Goal: Transaction & Acquisition: Download file/media

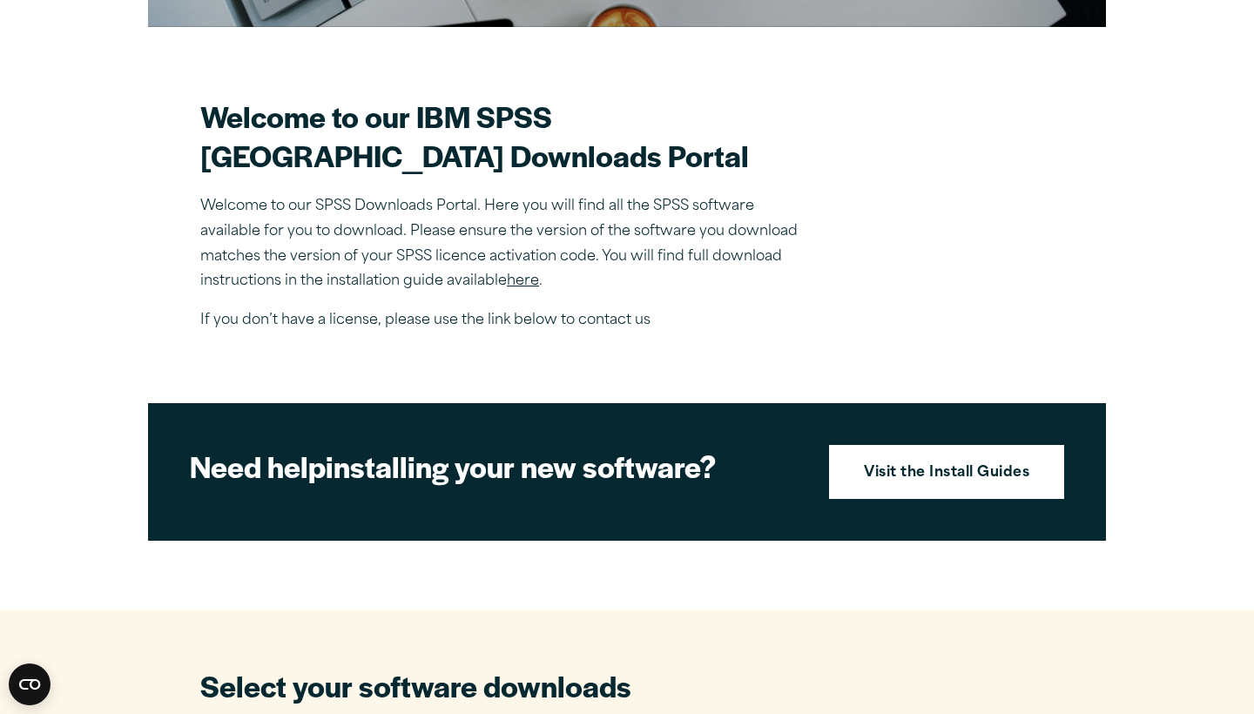
scroll to position [416, 0]
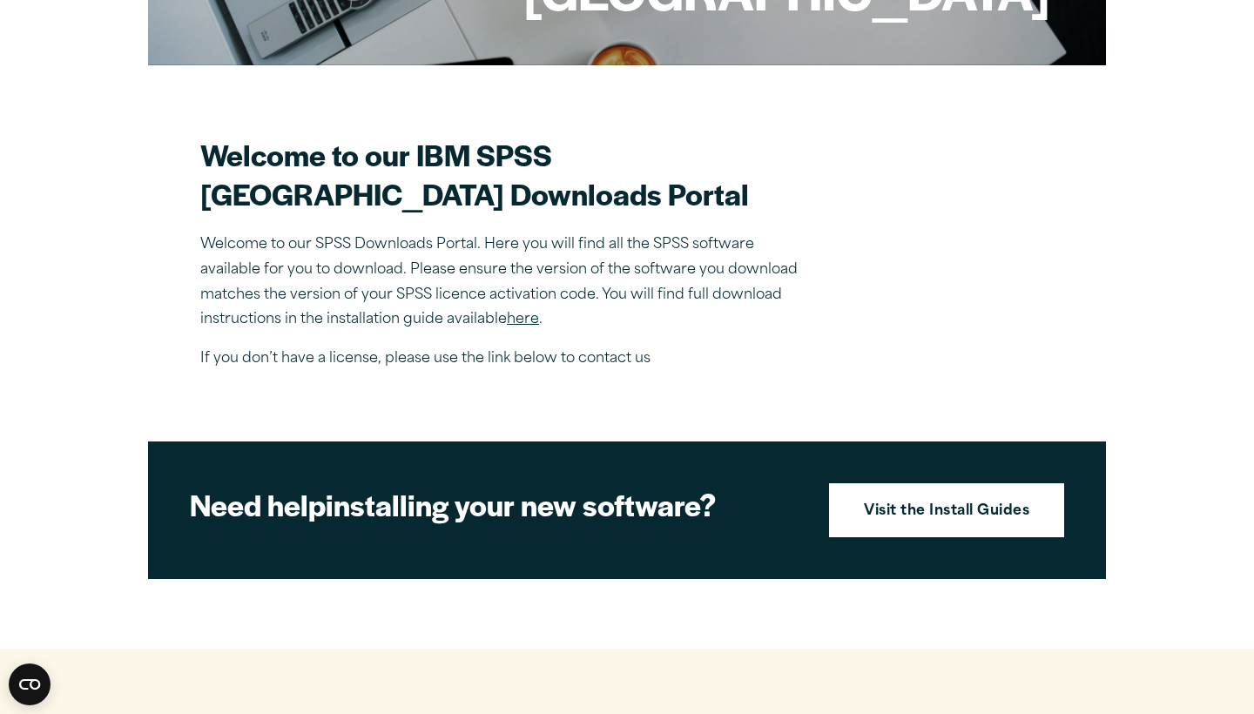
click at [529, 327] on link "here" at bounding box center [523, 320] width 32 height 14
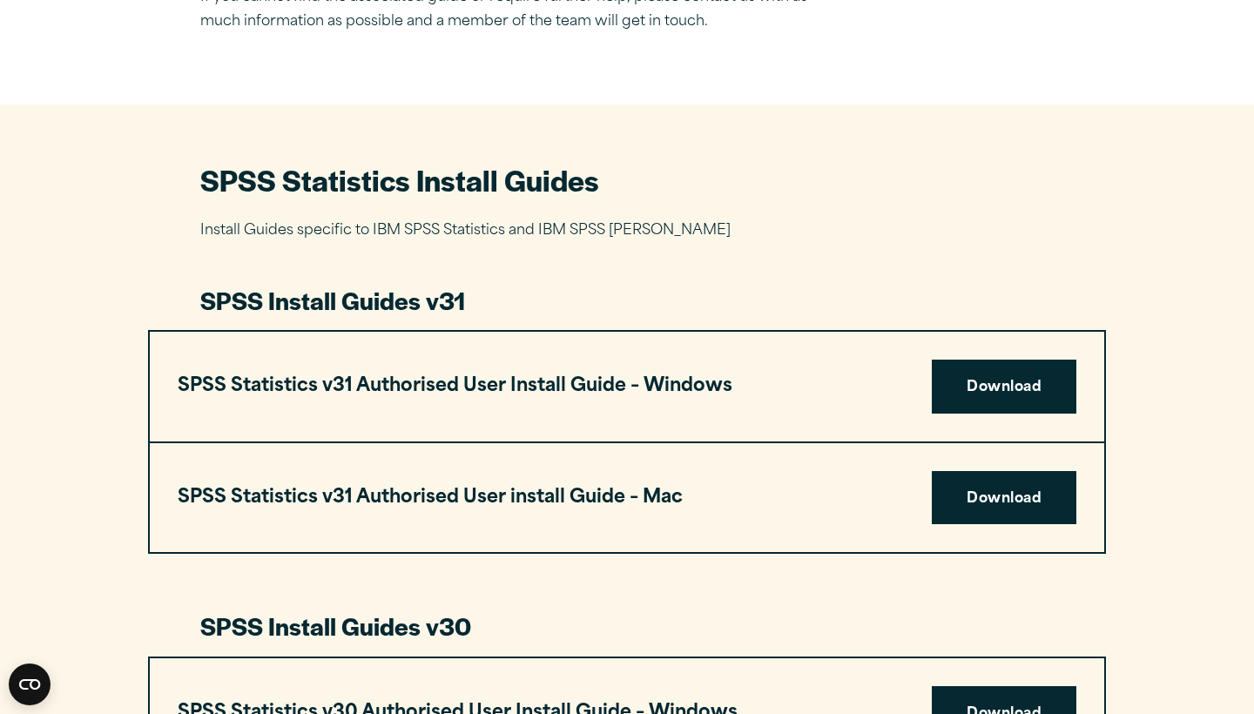
scroll to position [704, 0]
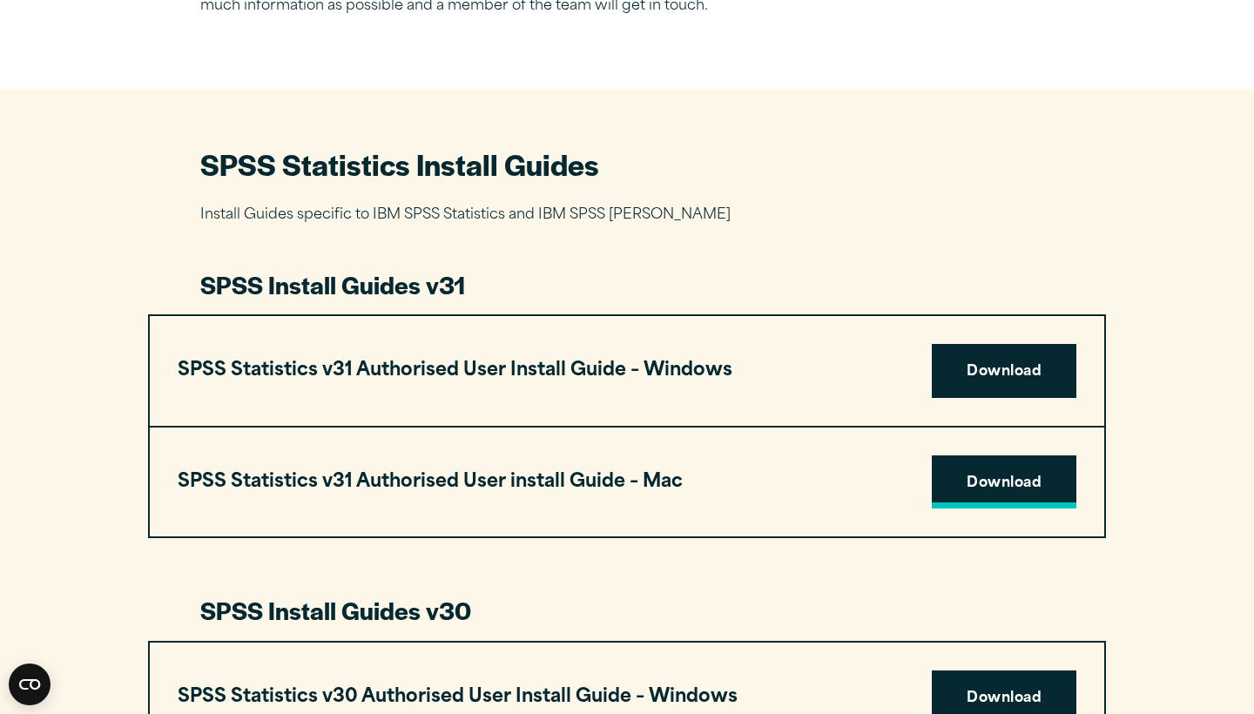
click at [976, 481] on link "Download" at bounding box center [1004, 482] width 145 height 54
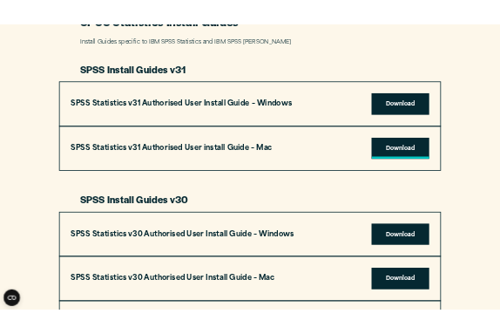
scroll to position [876, 0]
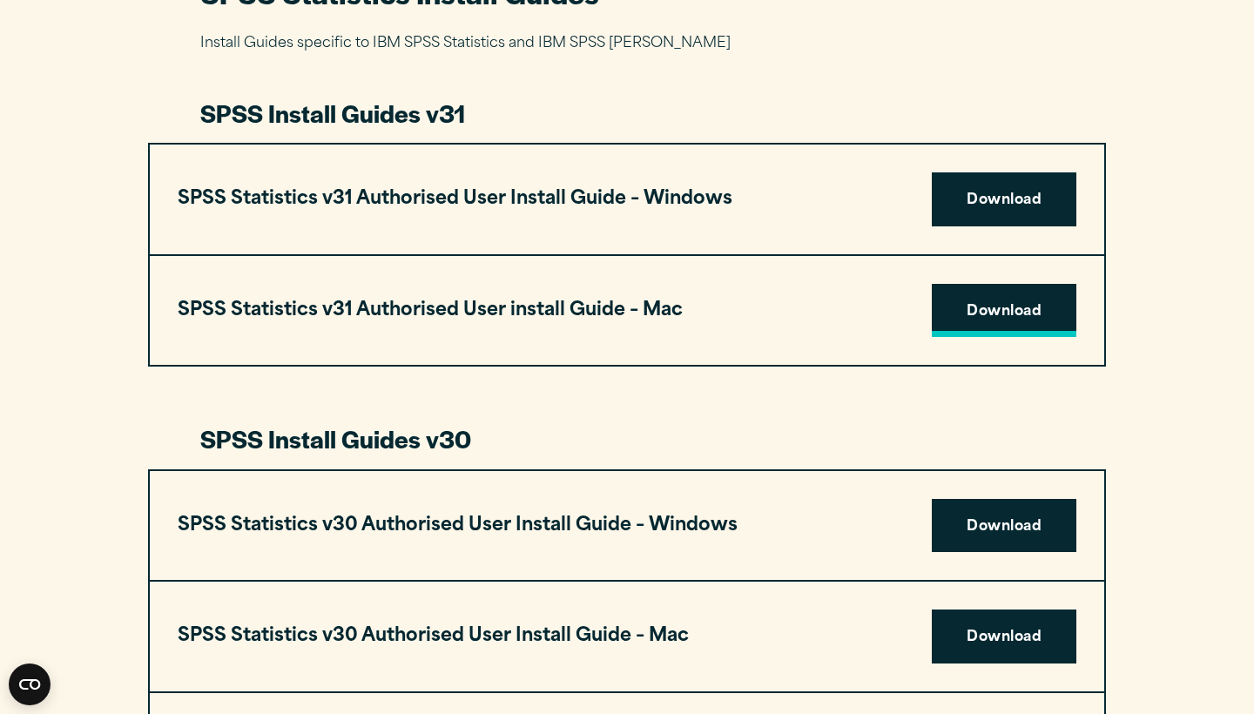
click at [1009, 316] on link "Download" at bounding box center [1004, 311] width 145 height 54
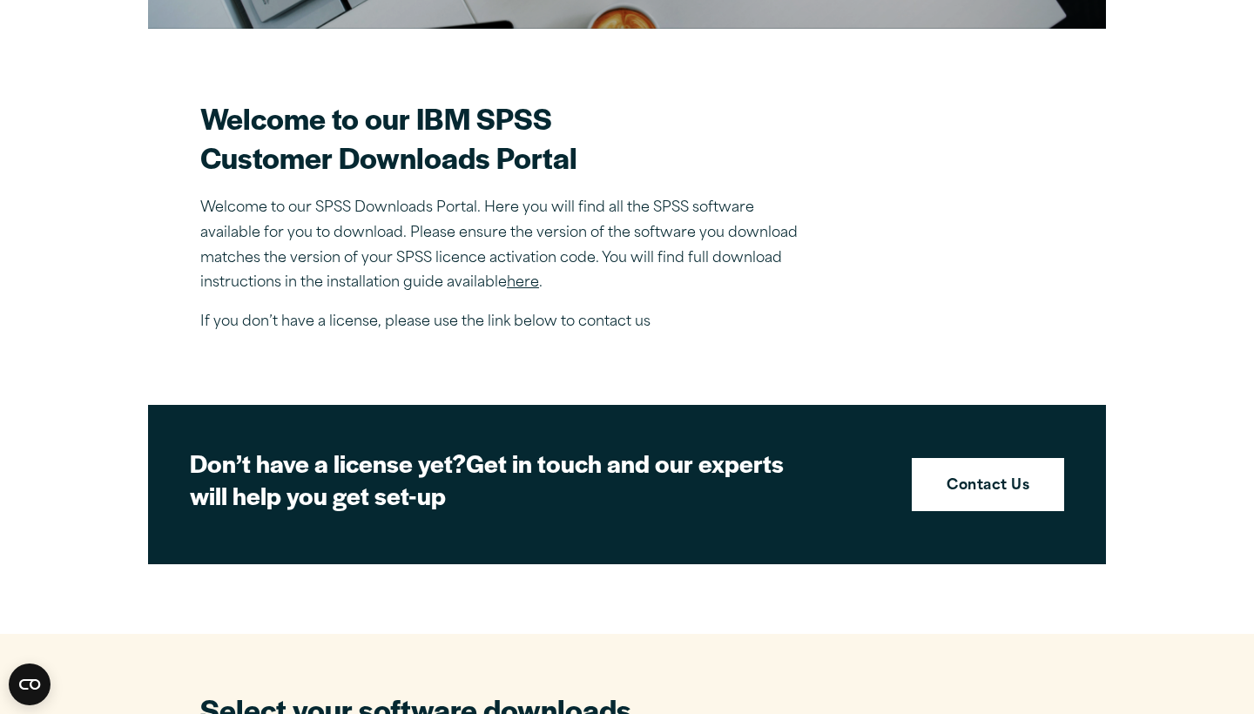
scroll to position [439, 0]
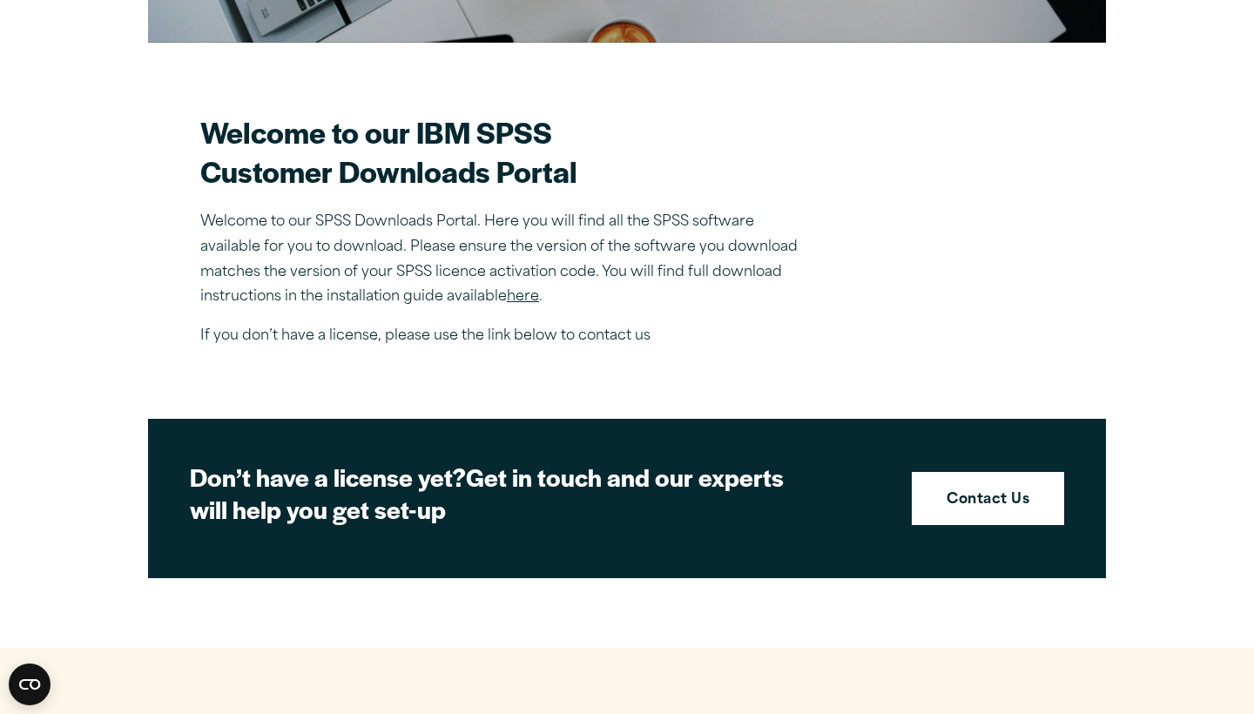
click at [532, 300] on link "here" at bounding box center [523, 297] width 32 height 14
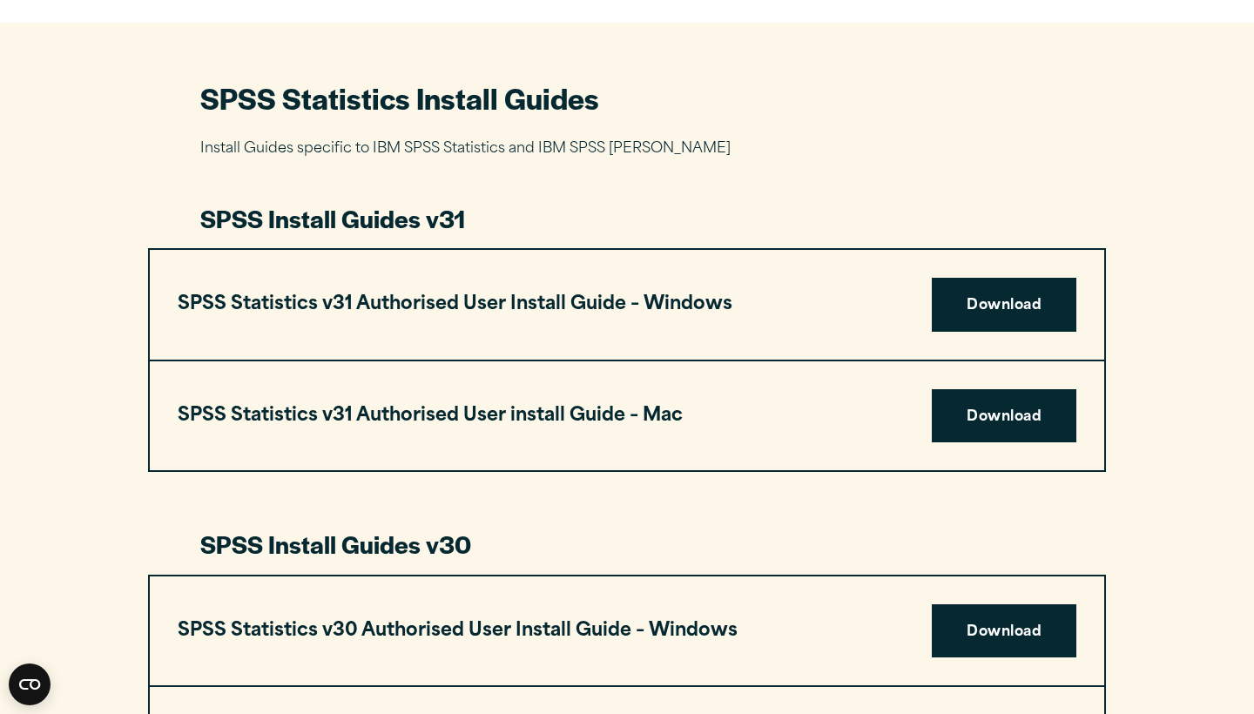
scroll to position [774, 0]
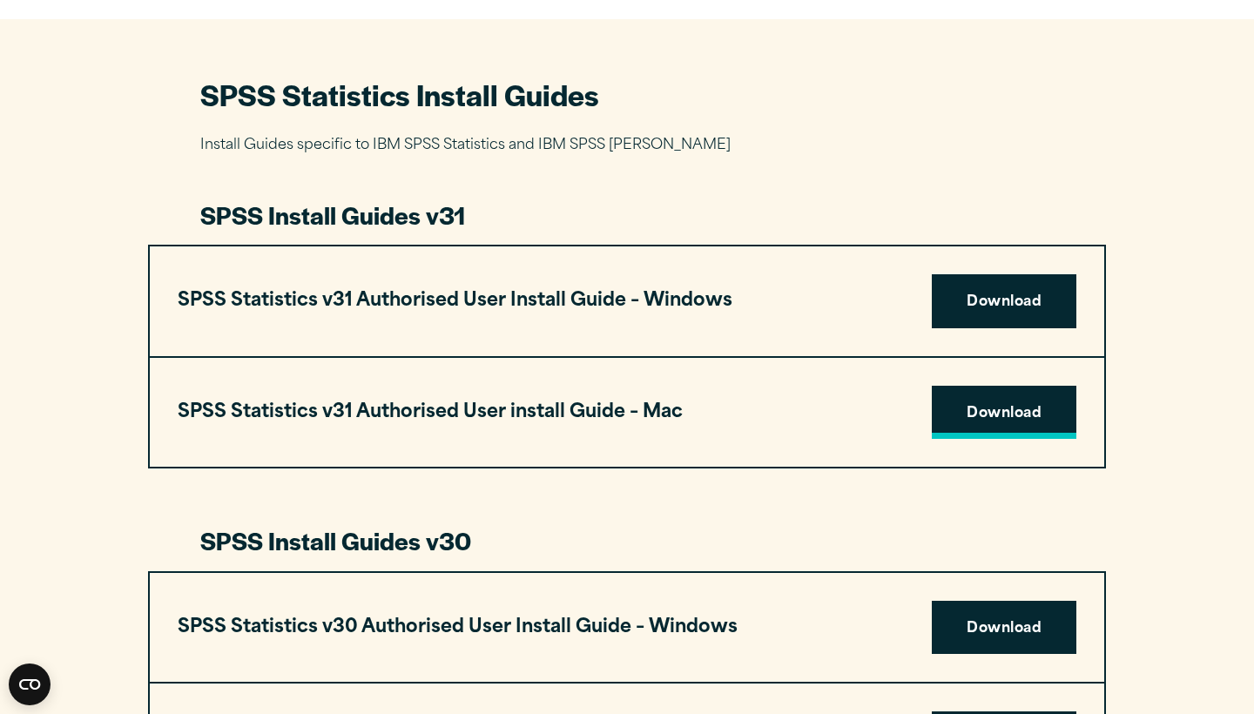
click at [982, 403] on link "Download" at bounding box center [1004, 413] width 145 height 54
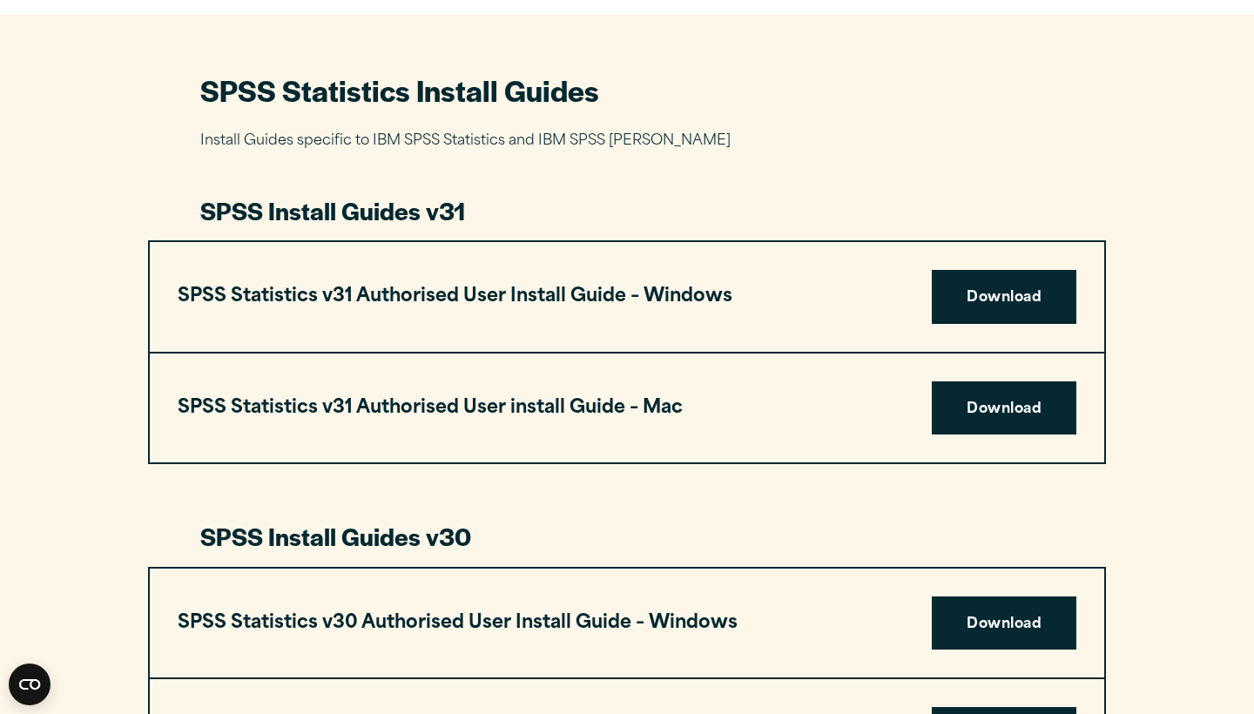
scroll to position [780, 0]
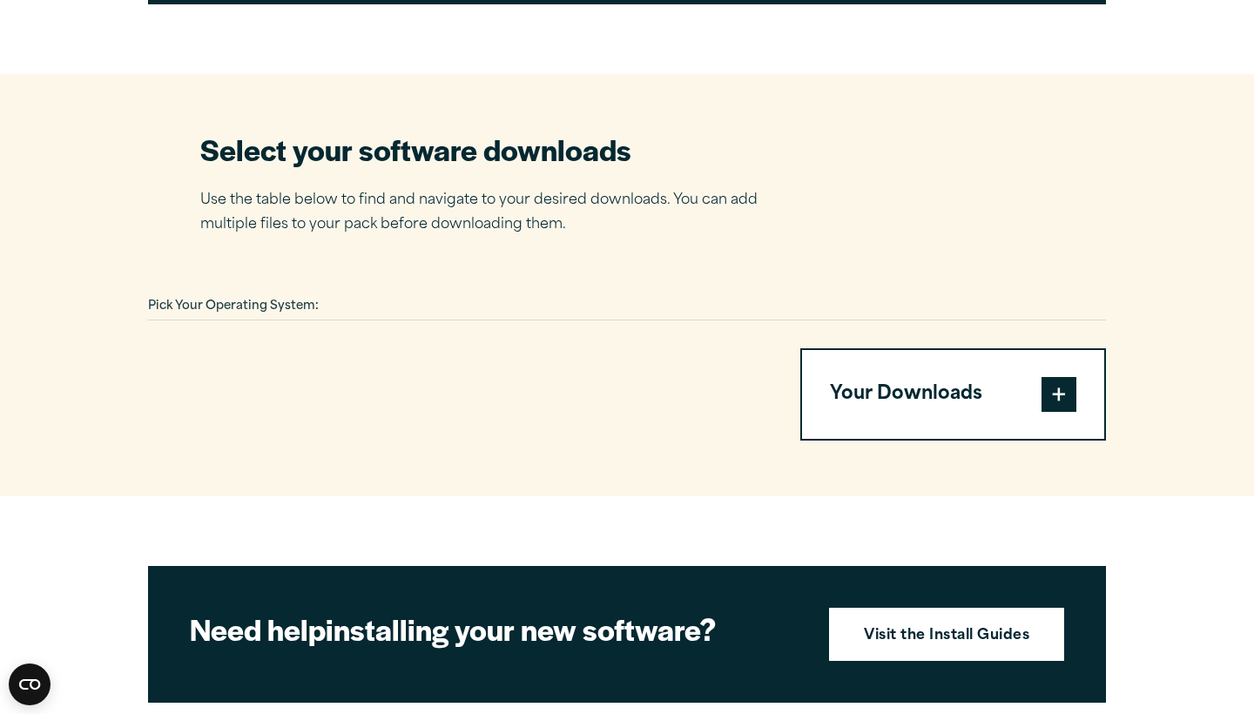
scroll to position [997, 0]
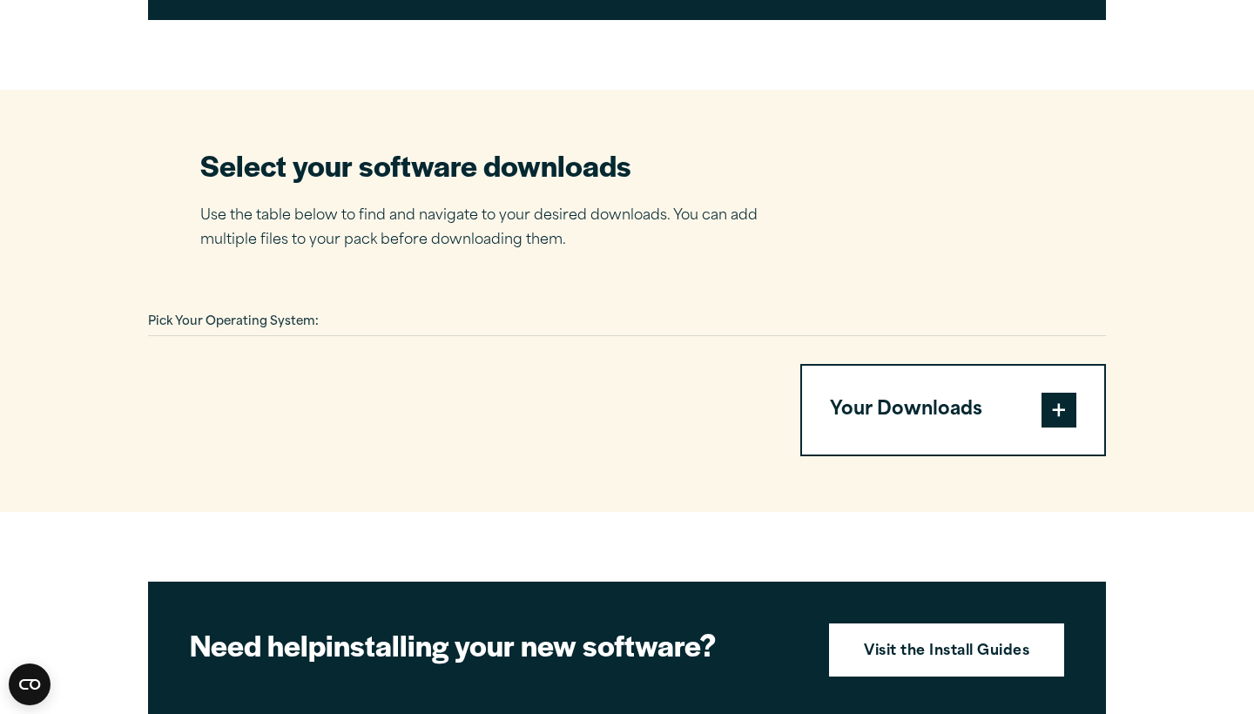
click at [1031, 401] on button "Your Downloads" at bounding box center [953, 410] width 302 height 89
click at [1053, 403] on span at bounding box center [1058, 410] width 35 height 35
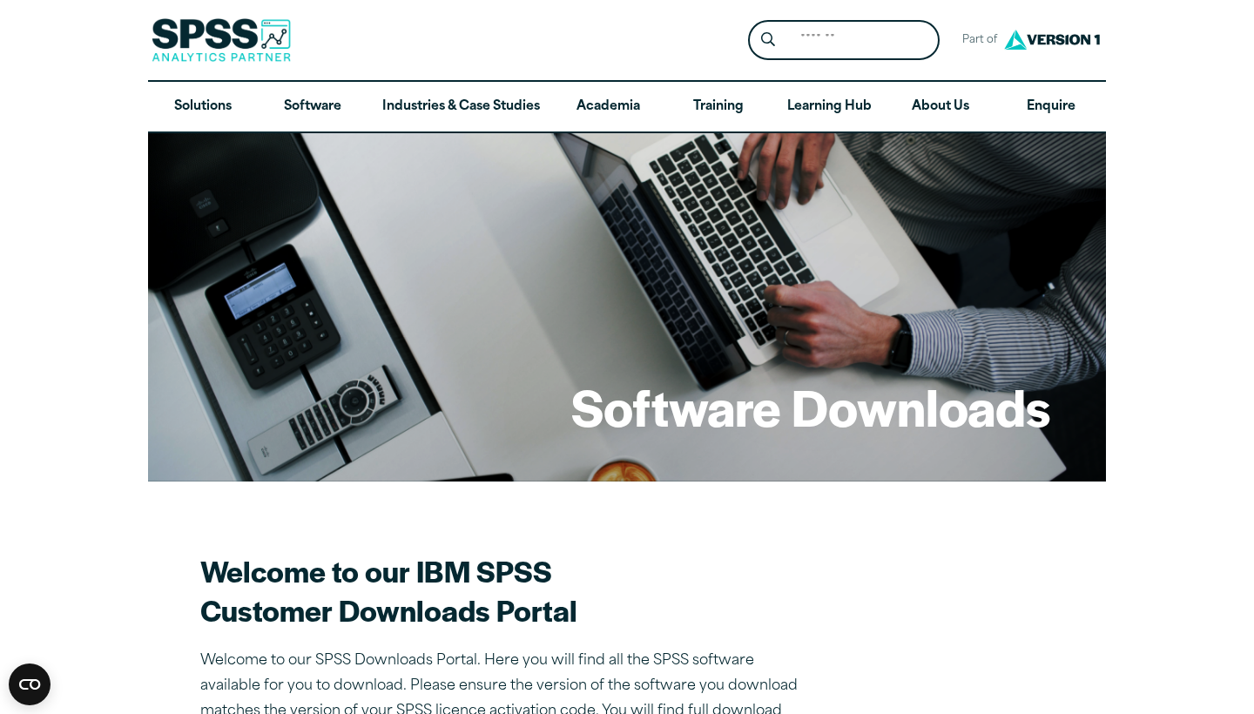
scroll to position [0, 0]
click at [334, 110] on link "Software" at bounding box center [313, 107] width 110 height 51
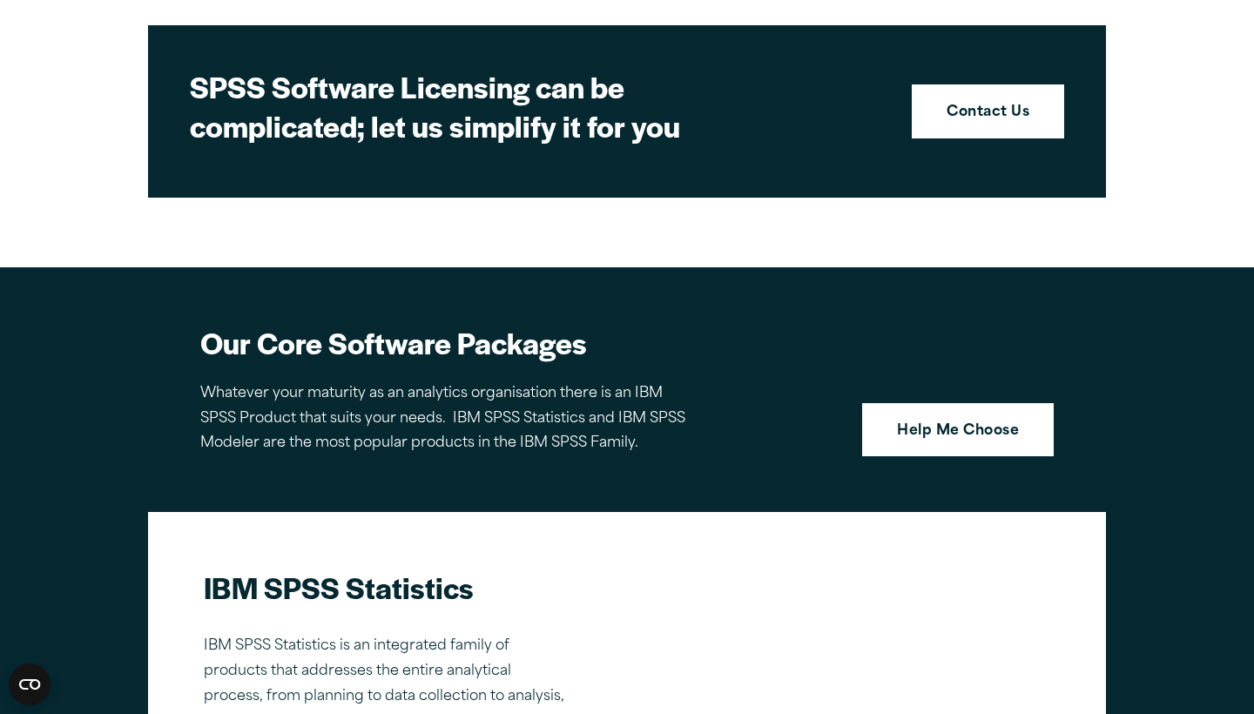
scroll to position [807, 0]
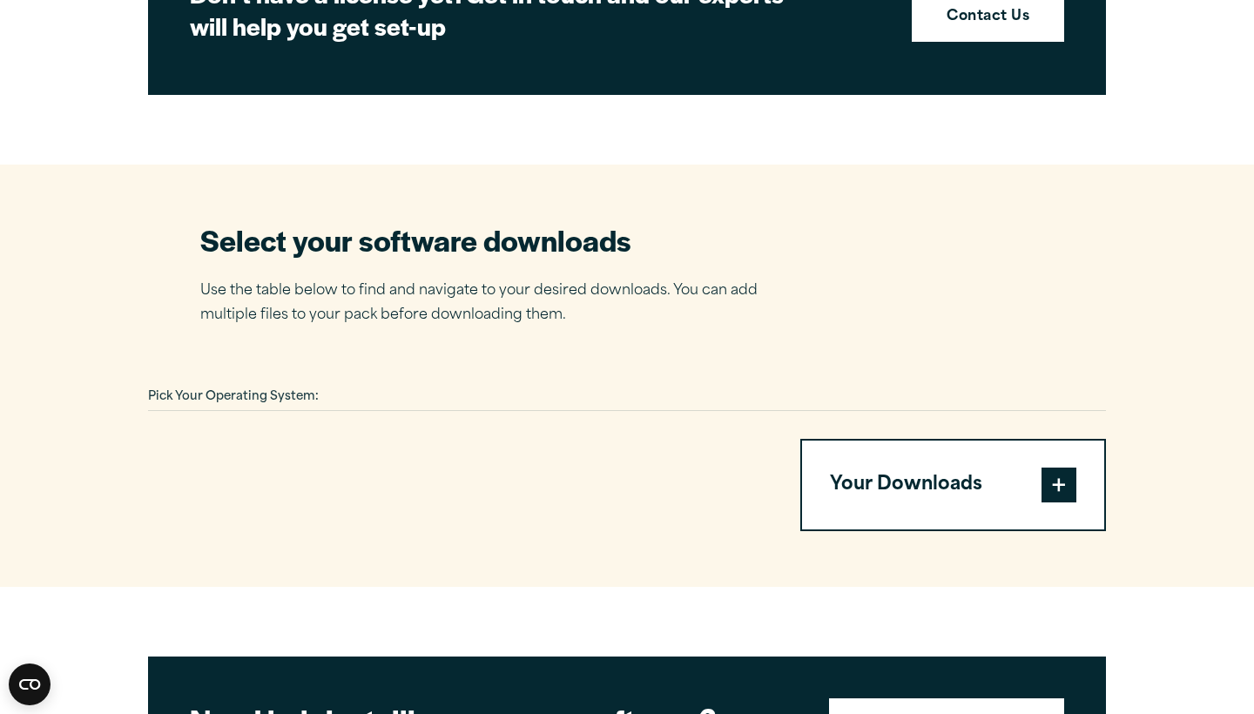
scroll to position [925, 0]
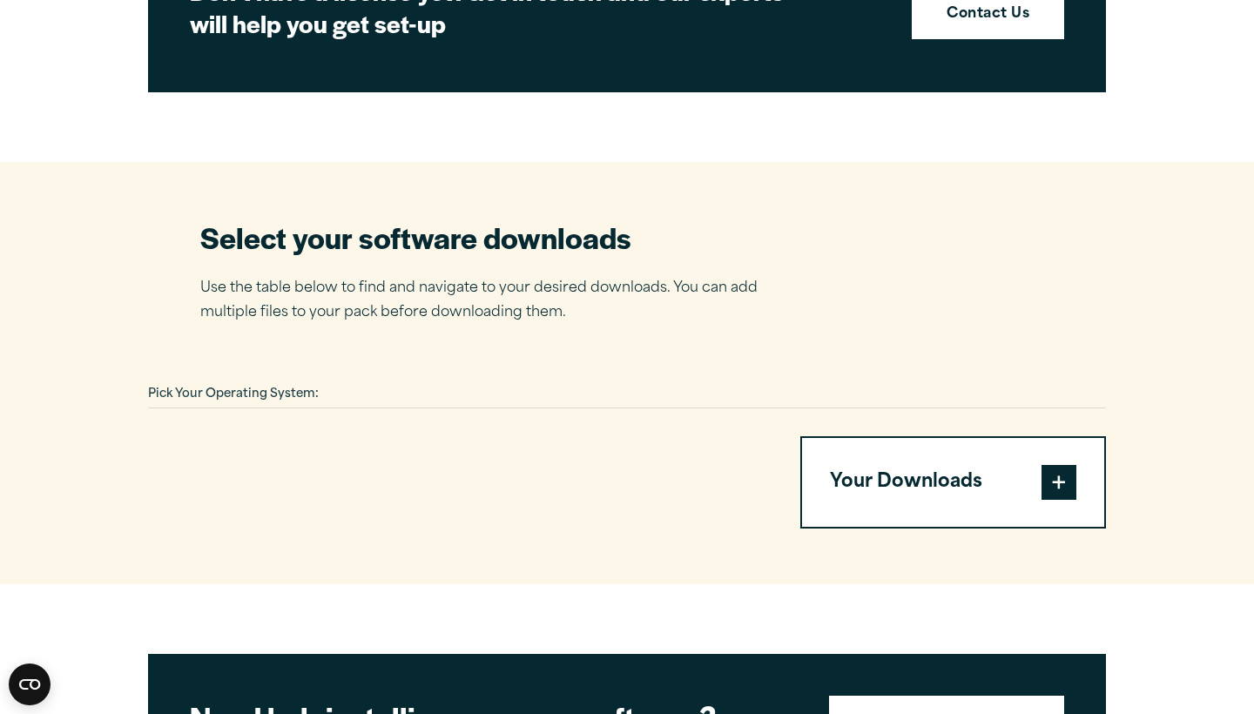
click at [1061, 476] on span at bounding box center [1058, 482] width 35 height 35
click at [1059, 480] on span at bounding box center [1058, 482] width 35 height 35
click at [1063, 481] on span at bounding box center [1058, 482] width 35 height 35
click at [265, 388] on span "Pick Your Operating System:" at bounding box center [233, 393] width 171 height 11
click at [244, 393] on span "Pick Your Operating System:" at bounding box center [233, 393] width 171 height 11
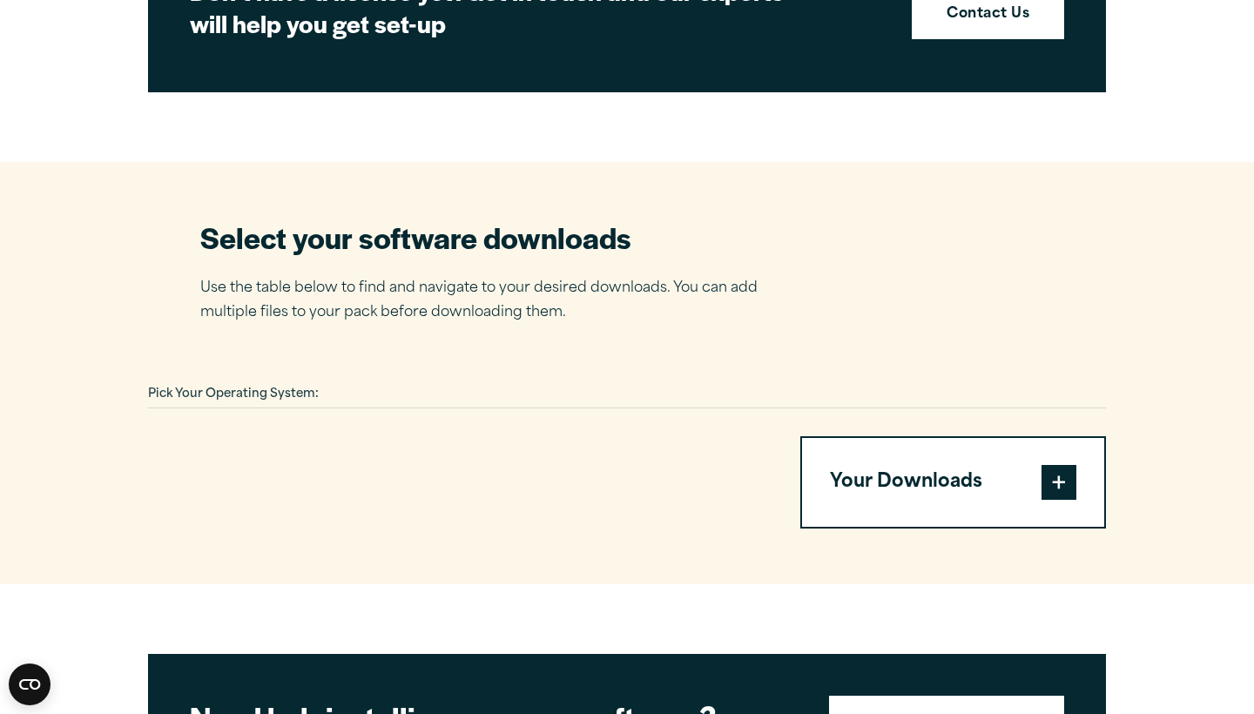
click at [294, 393] on span "Pick Your Operating System:" at bounding box center [233, 393] width 171 height 11
drag, startPoint x: 186, startPoint y: 393, endPoint x: 256, endPoint y: 387, distance: 69.9
click at [267, 388] on span "Pick Your Operating System:" at bounding box center [233, 393] width 171 height 11
click at [266, 389] on span "Pick Your Operating System:" at bounding box center [233, 393] width 171 height 11
click at [438, 447] on div at bounding box center [453, 482] width 610 height 92
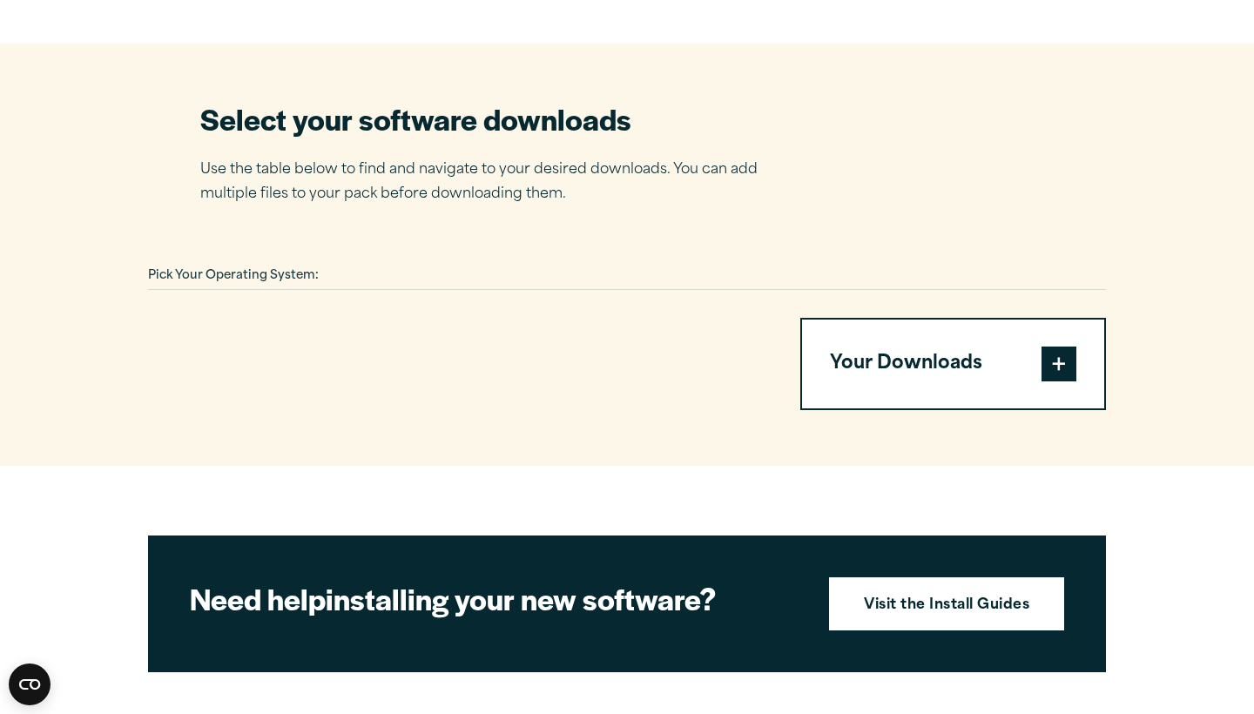
scroll to position [1027, 0]
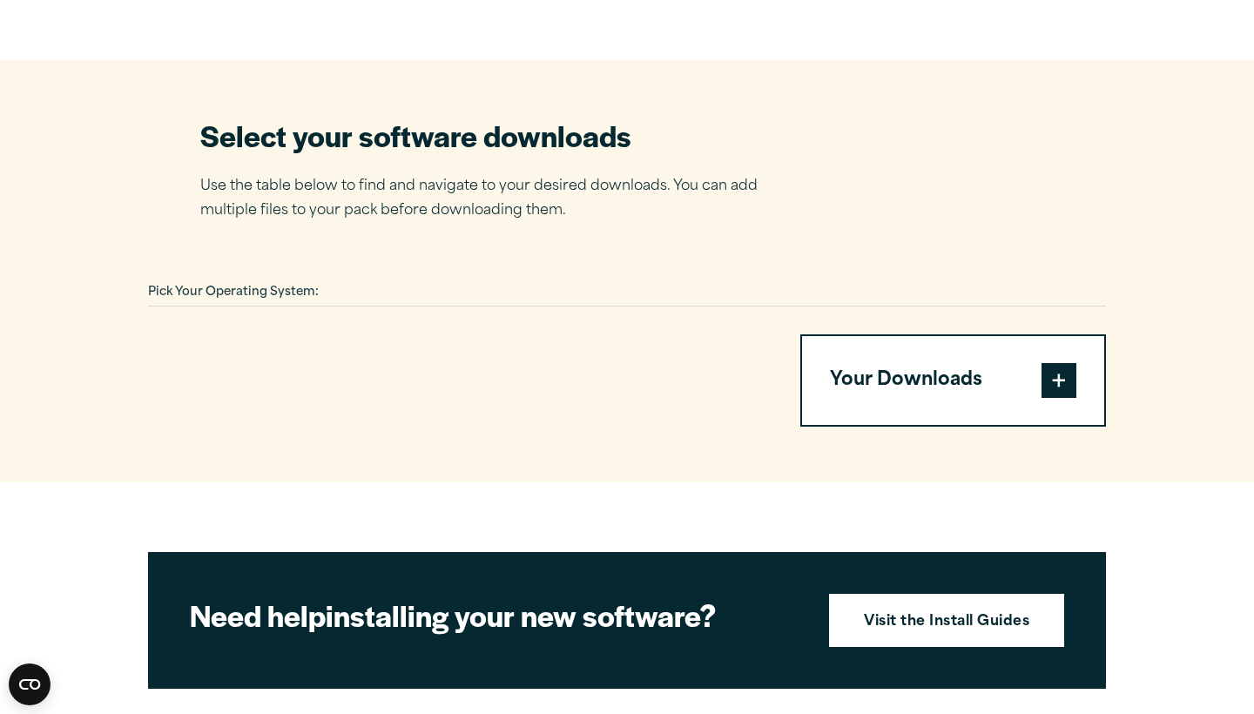
click at [402, 208] on p "Use the table below to find and navigate to your desired downloads. You can add…" at bounding box center [491, 199] width 583 height 51
drag, startPoint x: 404, startPoint y: 113, endPoint x: 446, endPoint y: 144, distance: 51.7
click at [410, 118] on h2 "Select your software downloads" at bounding box center [491, 135] width 583 height 39
click at [1063, 376] on span at bounding box center [1058, 380] width 35 height 35
click at [1063, 374] on span at bounding box center [1058, 380] width 35 height 35
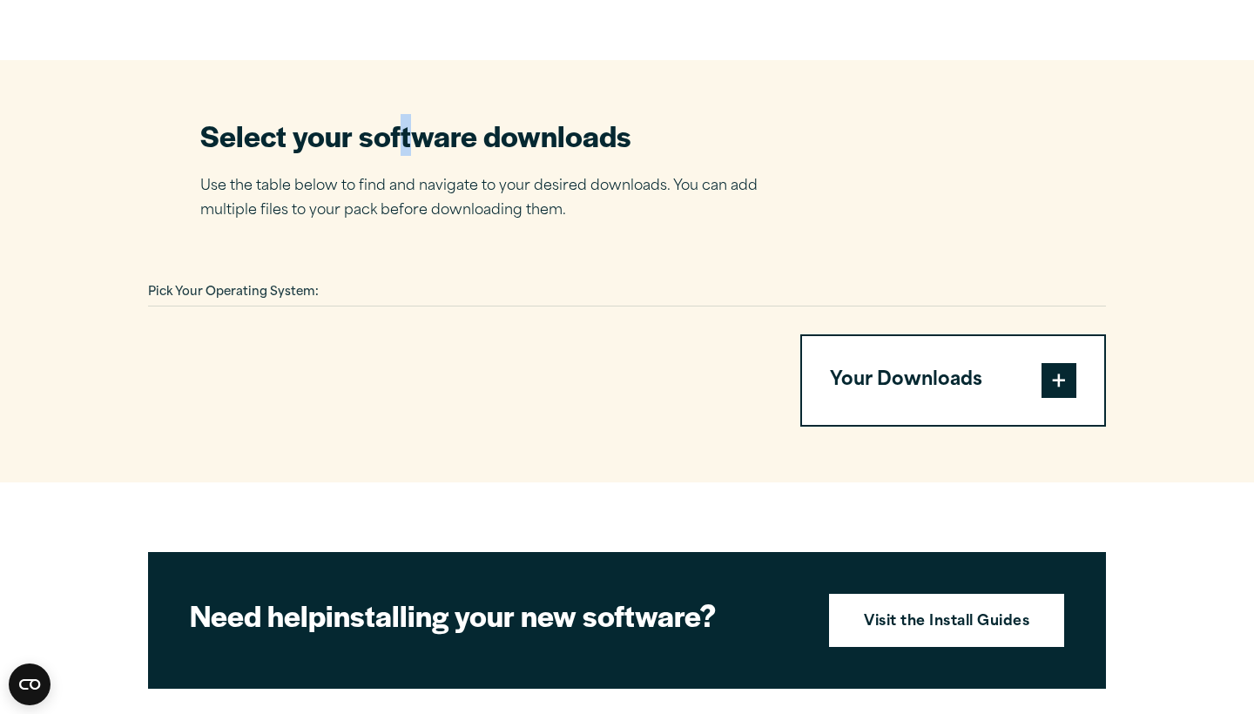
click at [1063, 374] on span at bounding box center [1058, 380] width 35 height 35
click at [1063, 375] on span at bounding box center [1058, 380] width 35 height 35
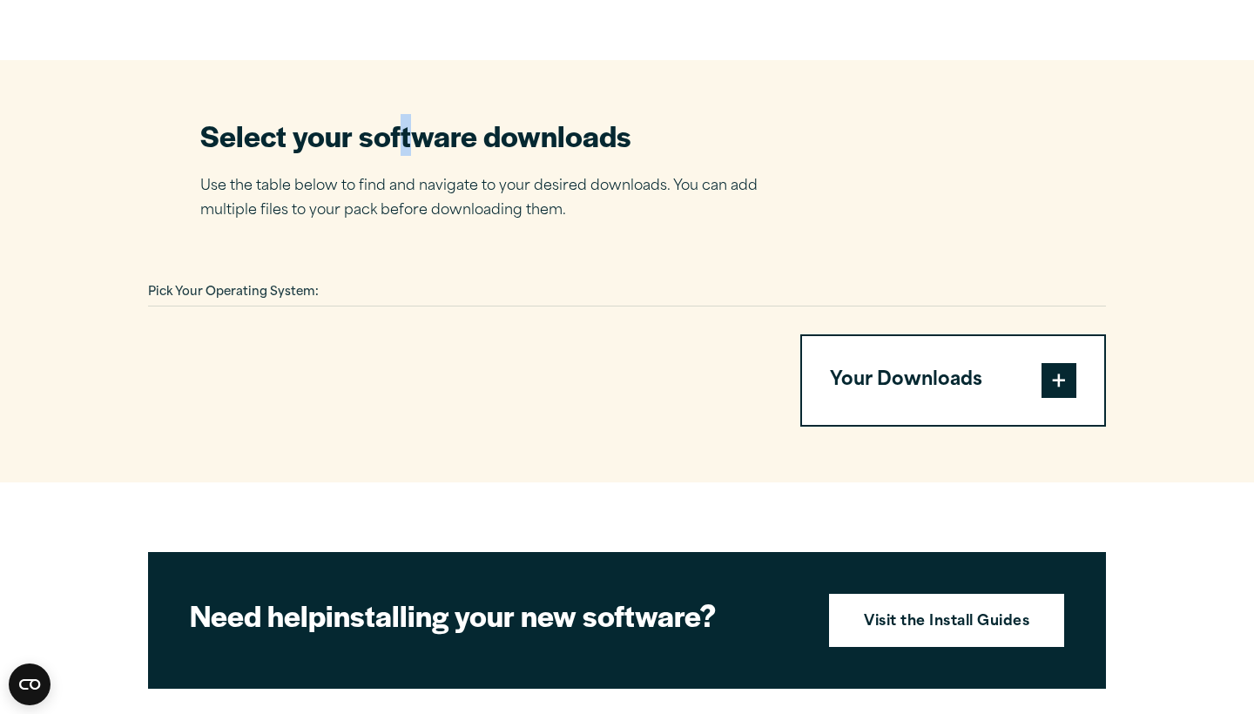
click at [967, 380] on button "Your Downloads" at bounding box center [953, 380] width 302 height 89
drag, startPoint x: 931, startPoint y: 374, endPoint x: 1064, endPoint y: 365, distance: 133.6
click at [931, 374] on button "Your Downloads" at bounding box center [953, 380] width 302 height 89
click at [1075, 369] on span at bounding box center [1058, 380] width 35 height 35
click at [1070, 369] on span at bounding box center [1058, 380] width 35 height 35
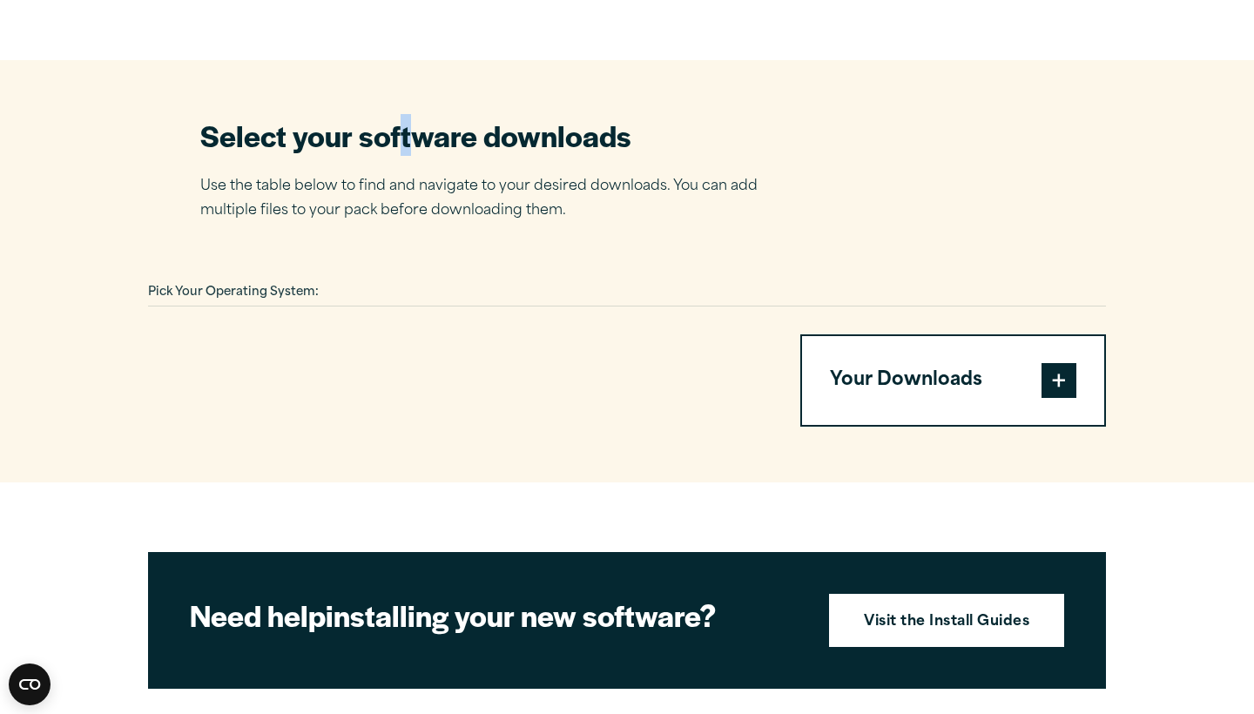
click at [1067, 369] on span at bounding box center [1058, 380] width 35 height 35
click at [1066, 369] on span at bounding box center [1058, 380] width 35 height 35
drag, startPoint x: 1066, startPoint y: 369, endPoint x: 1027, endPoint y: 362, distance: 39.8
click at [1063, 369] on span at bounding box center [1058, 380] width 35 height 35
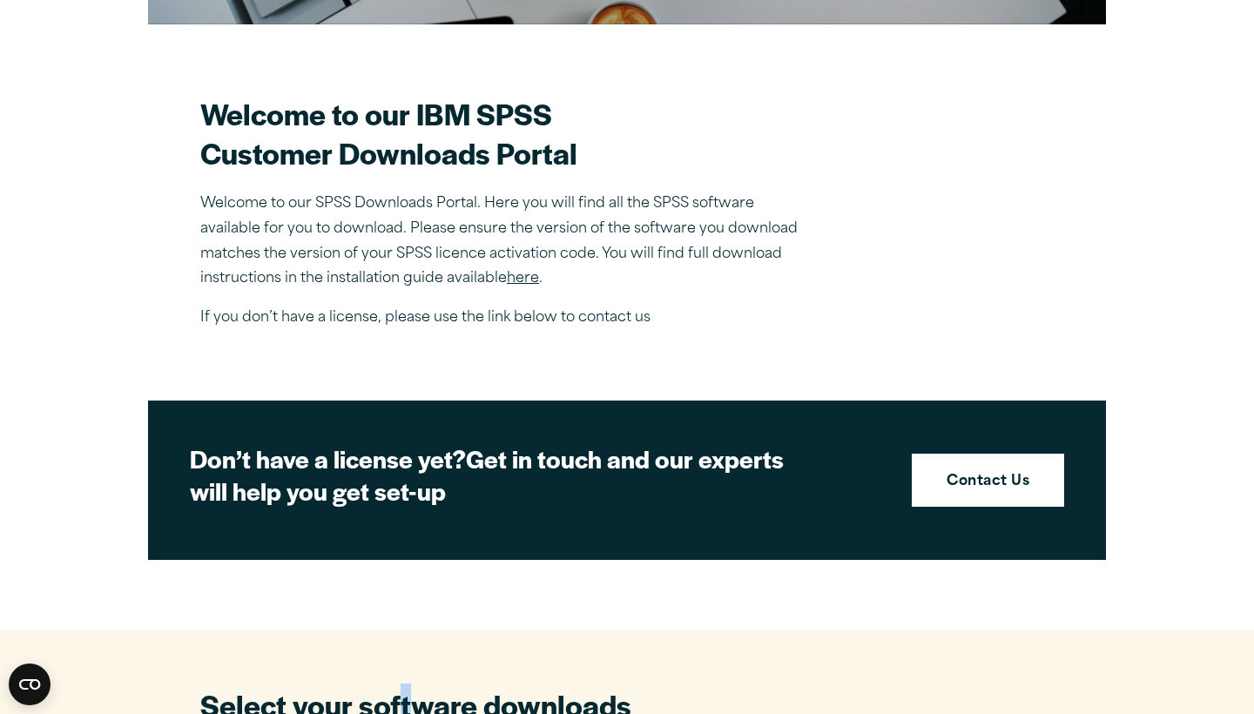
scroll to position [467, 0]
